Goal: Book appointment/travel/reservation

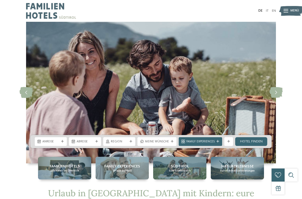
click at [98, 141] on icon at bounding box center [96, 141] width 3 height 3
click at [57, 142] on span "Anreise" at bounding box center [50, 142] width 17 height 4
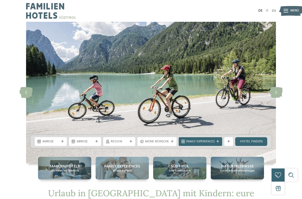
click at [67, 166] on span "Familienhotels" at bounding box center [65, 165] width 30 height 5
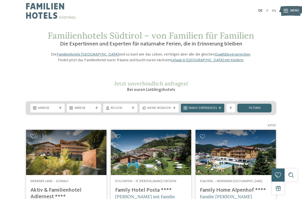
click at [61, 109] on icon at bounding box center [60, 108] width 3 height 3
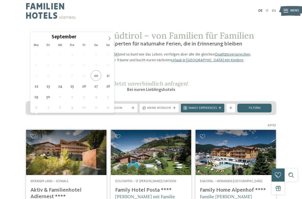
click at [109, 38] on icon at bounding box center [110, 38] width 4 height 4
type div "[DATE]"
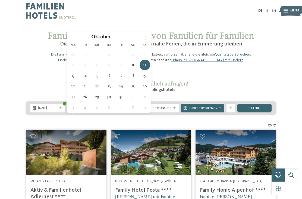
type div "[DATE]"
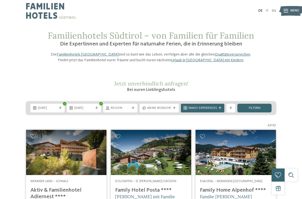
click at [132, 109] on div at bounding box center [133, 108] width 4 height 3
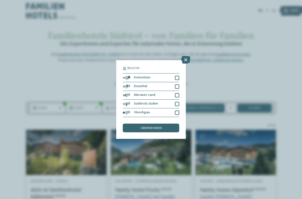
click at [168, 91] on div "Meraner Land" at bounding box center [151, 95] width 57 height 9
click at [165, 123] on div "übernehmen" at bounding box center [151, 127] width 57 height 9
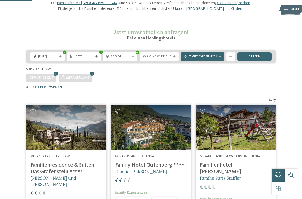
scroll to position [51, 0]
click at [219, 58] on icon at bounding box center [220, 56] width 3 height 3
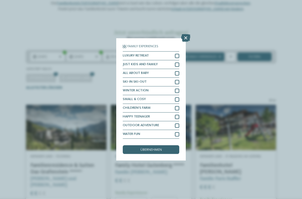
scroll to position [51, 0]
click at [187, 34] on icon at bounding box center [185, 38] width 9 height 8
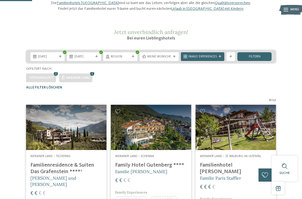
click at [231, 58] on icon at bounding box center [231, 56] width 3 height 3
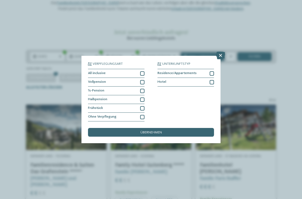
click at [222, 52] on icon at bounding box center [220, 56] width 9 height 8
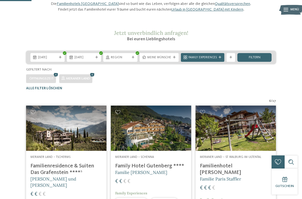
scroll to position [50, 0]
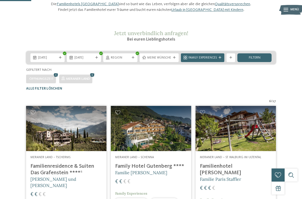
click at [267, 62] on div "filtern" at bounding box center [255, 57] width 34 height 9
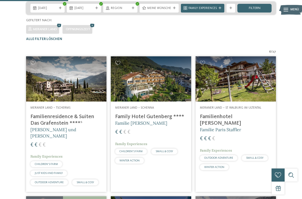
scroll to position [10, 0]
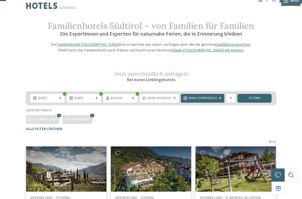
click at [96, 118] on icon at bounding box center [92, 116] width 7 height 6
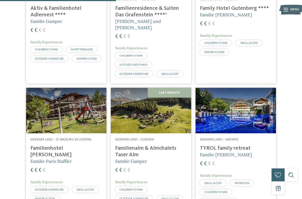
scroll to position [231, 0]
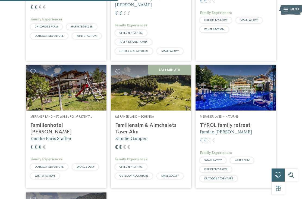
click at [176, 103] on img at bounding box center [151, 87] width 80 height 45
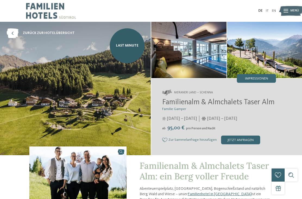
click at [132, 44] on span "Last Minute" at bounding box center [127, 45] width 23 height 5
